Goal: Find specific page/section: Find specific page/section

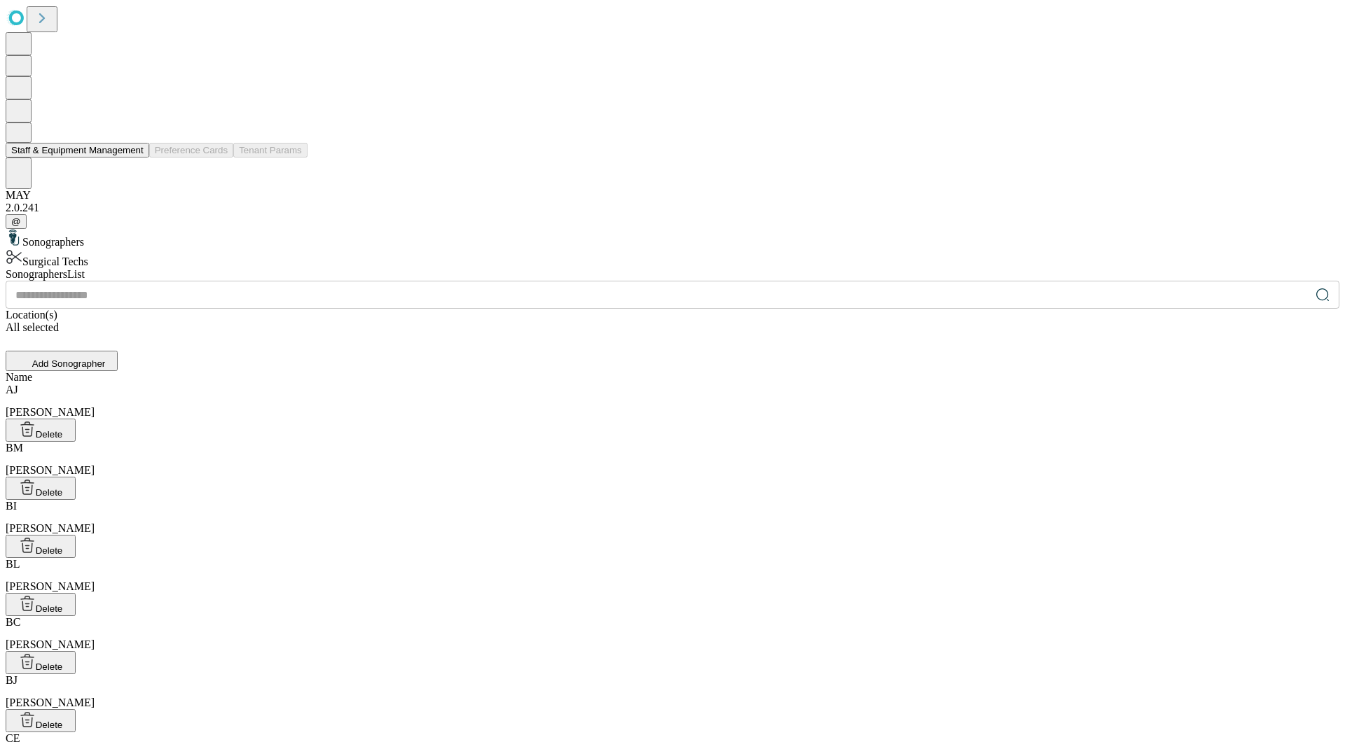
click at [134, 158] on button "Staff & Equipment Management" at bounding box center [78, 150] width 144 height 15
